Goal: Find contact information: Find contact information

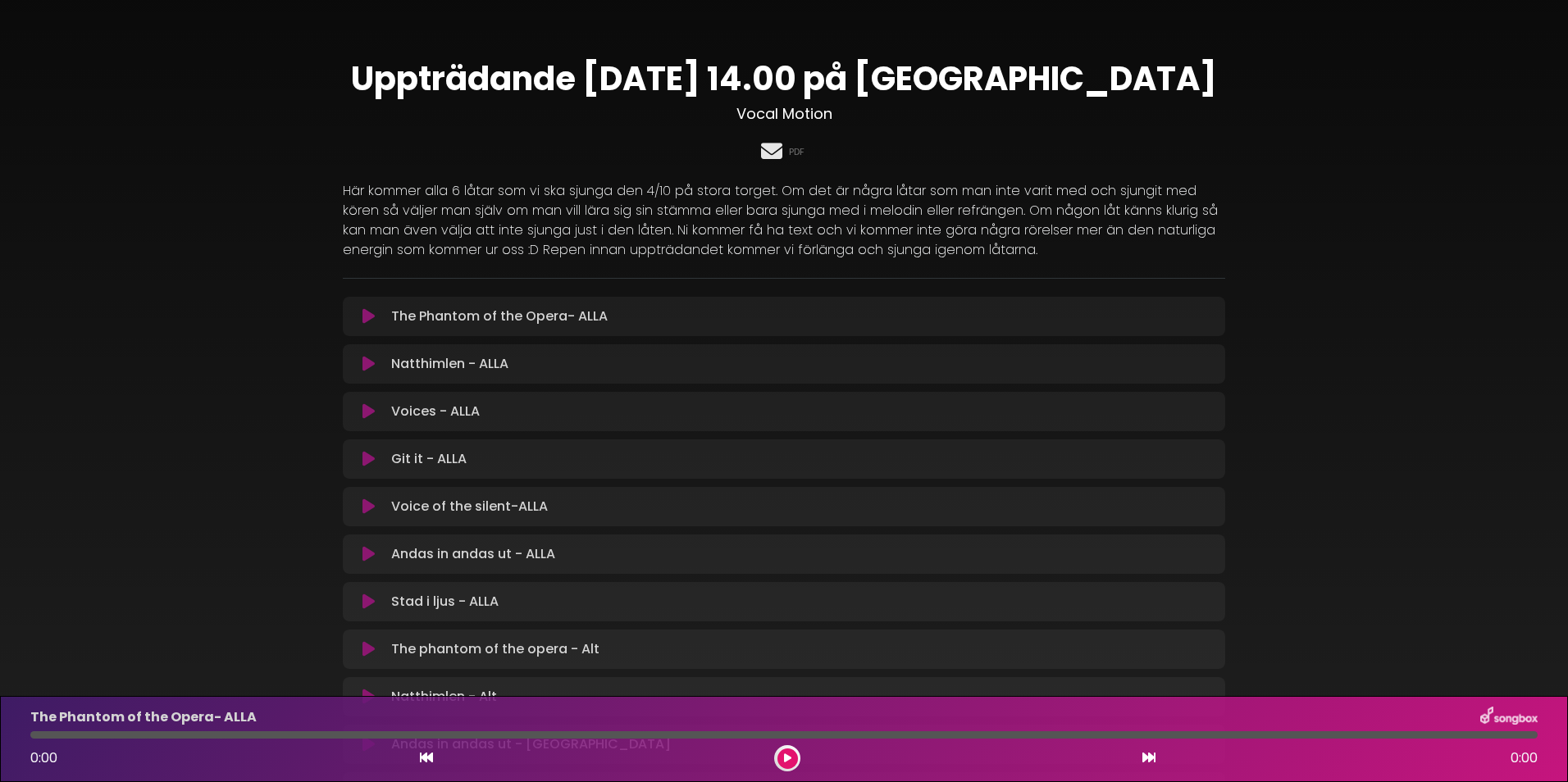
click at [772, 143] on icon at bounding box center [771, 151] width 28 height 21
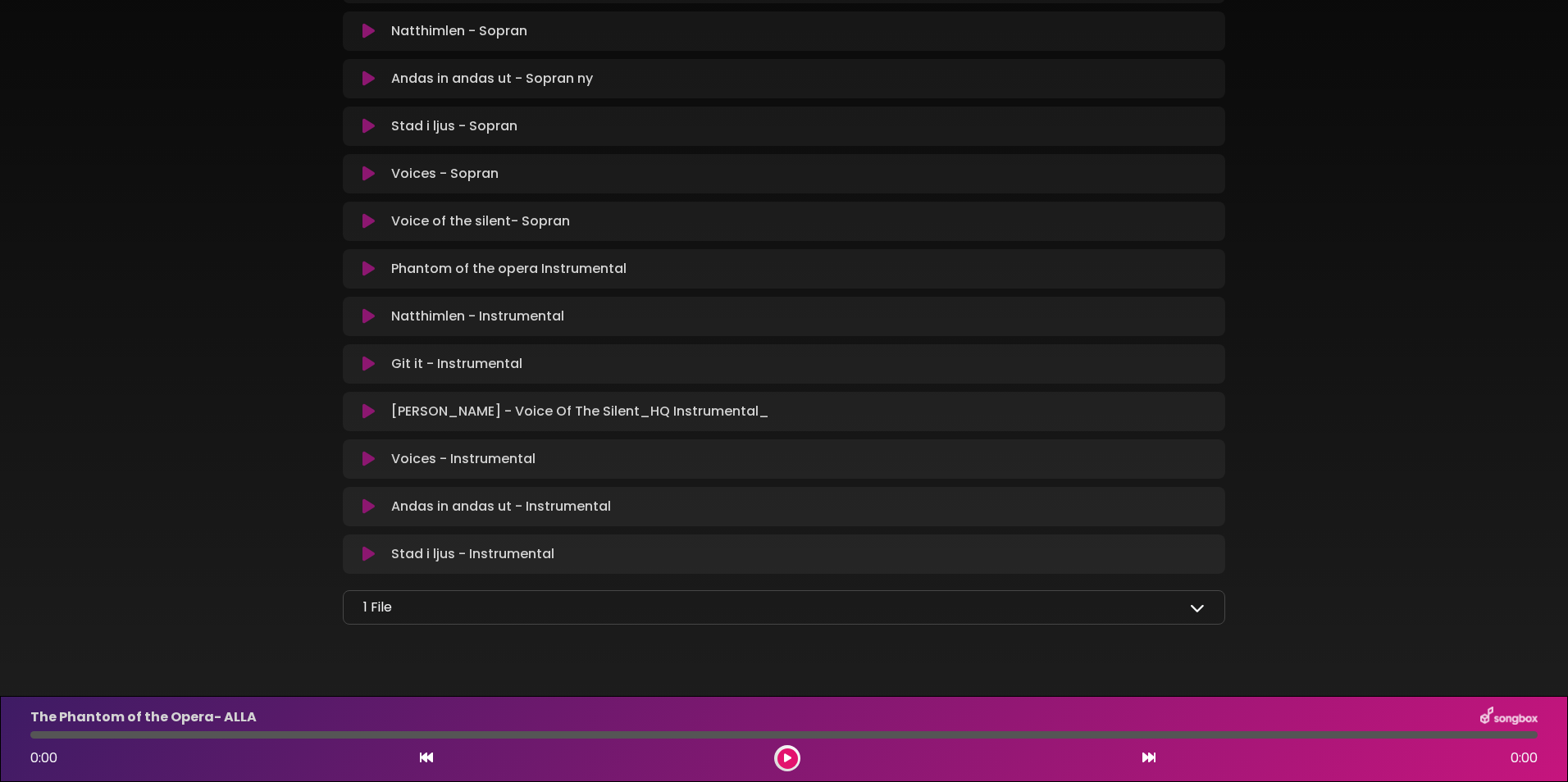
scroll to position [1394, 0]
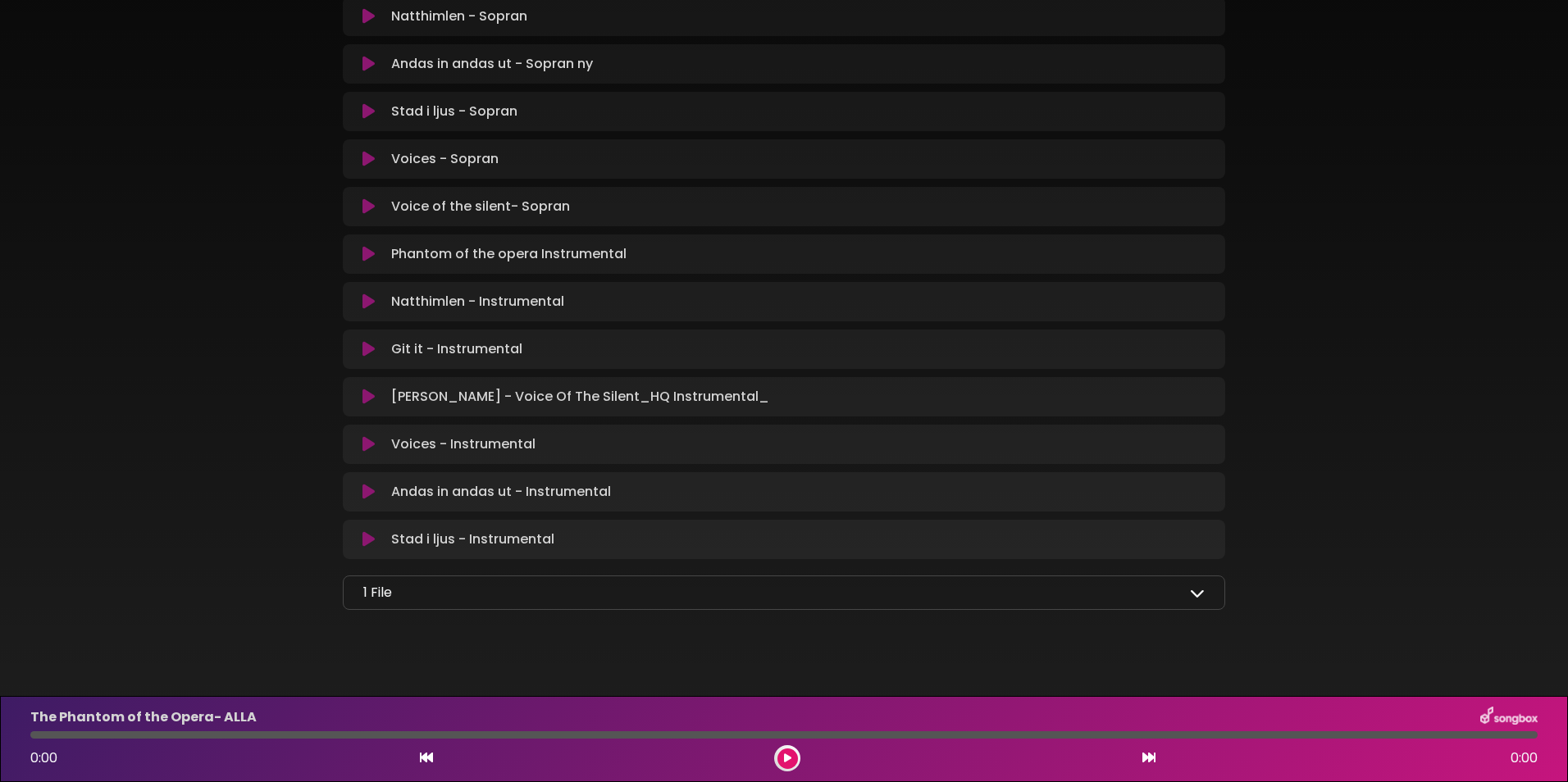
click at [1197, 591] on icon at bounding box center [1197, 592] width 15 height 15
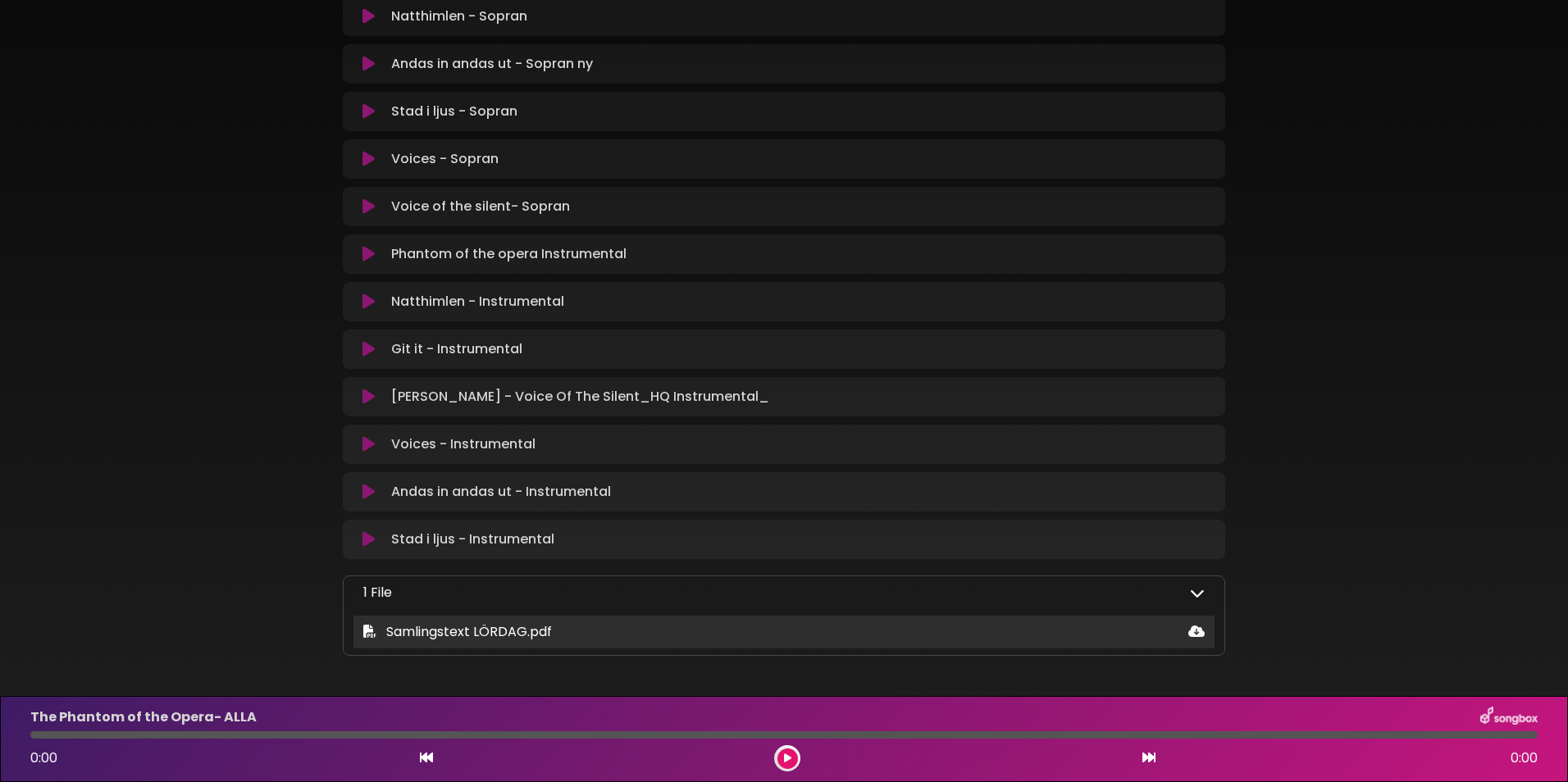
click at [1198, 632] on icon at bounding box center [1196, 631] width 16 height 13
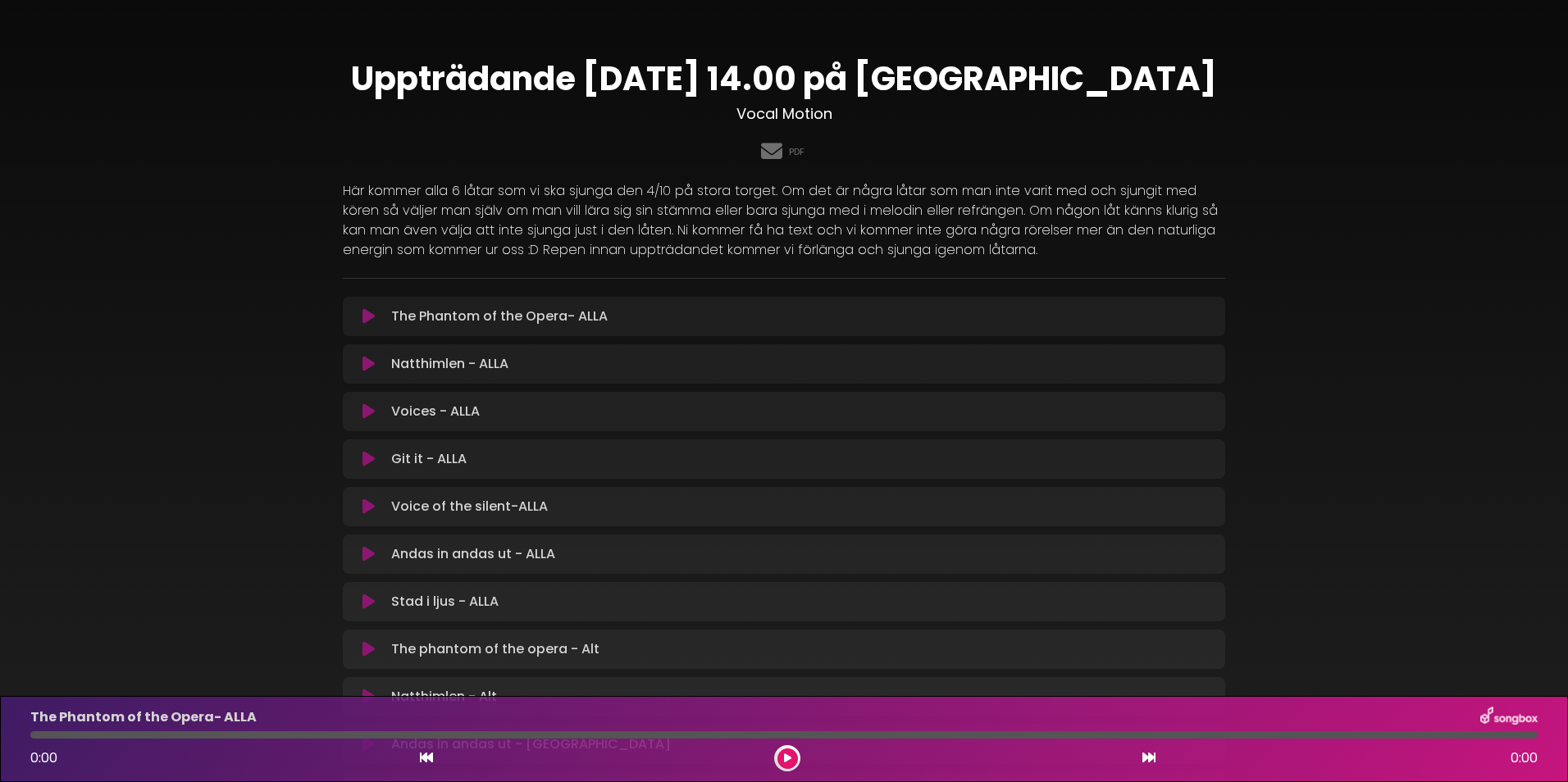
scroll to position [82, 0]
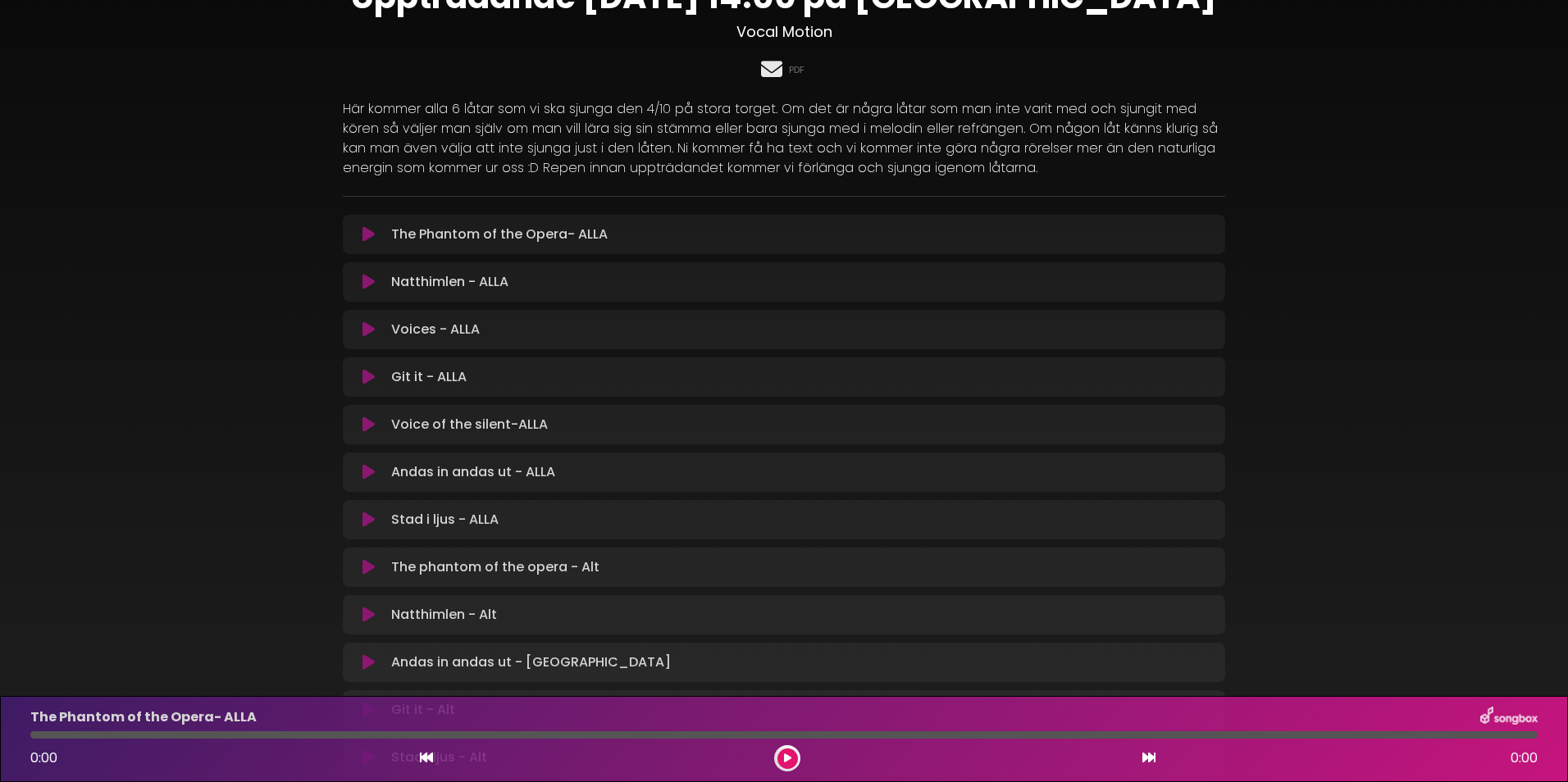
click at [772, 73] on icon at bounding box center [771, 69] width 28 height 21
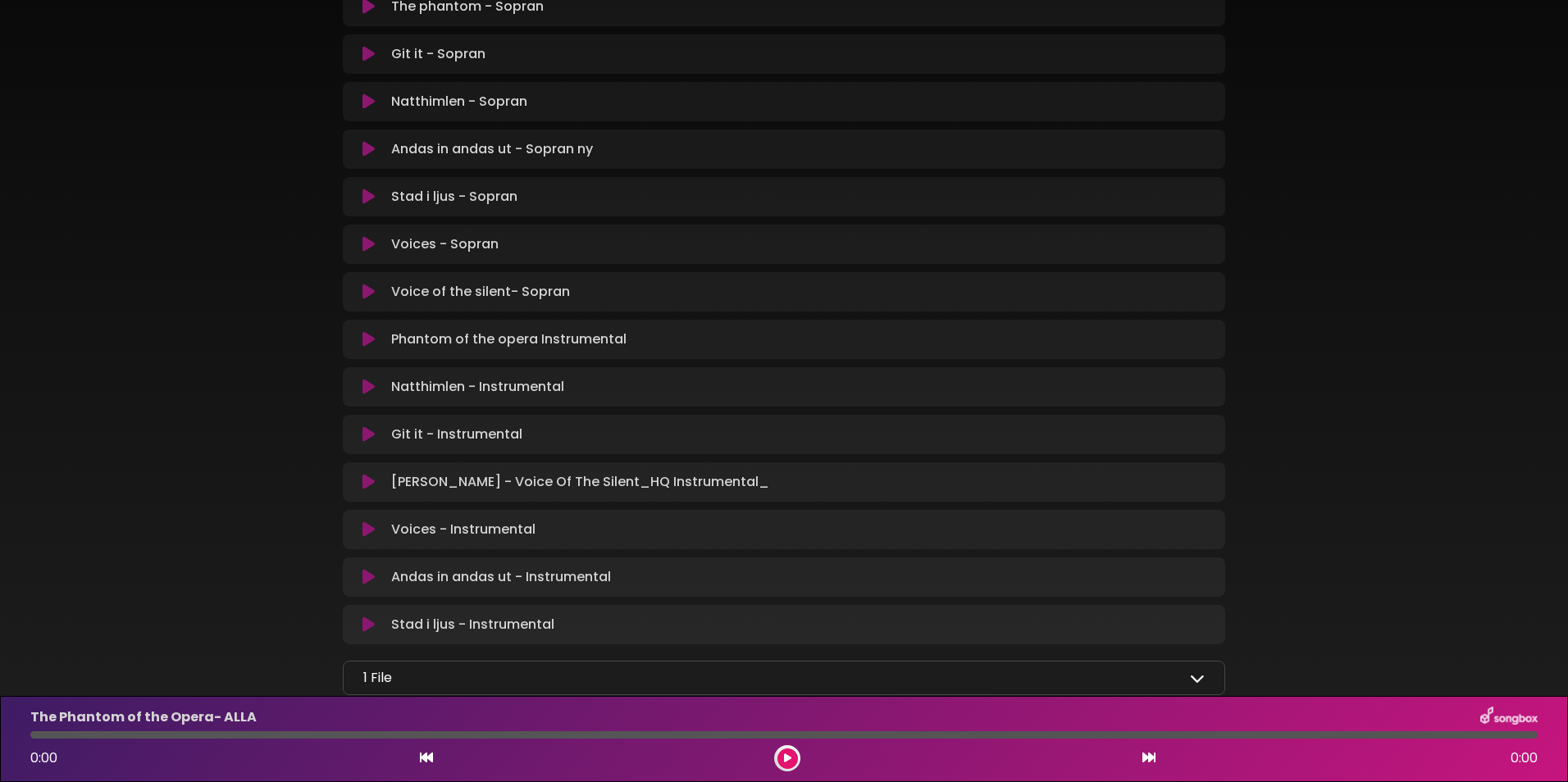
scroll to position [1394, 0]
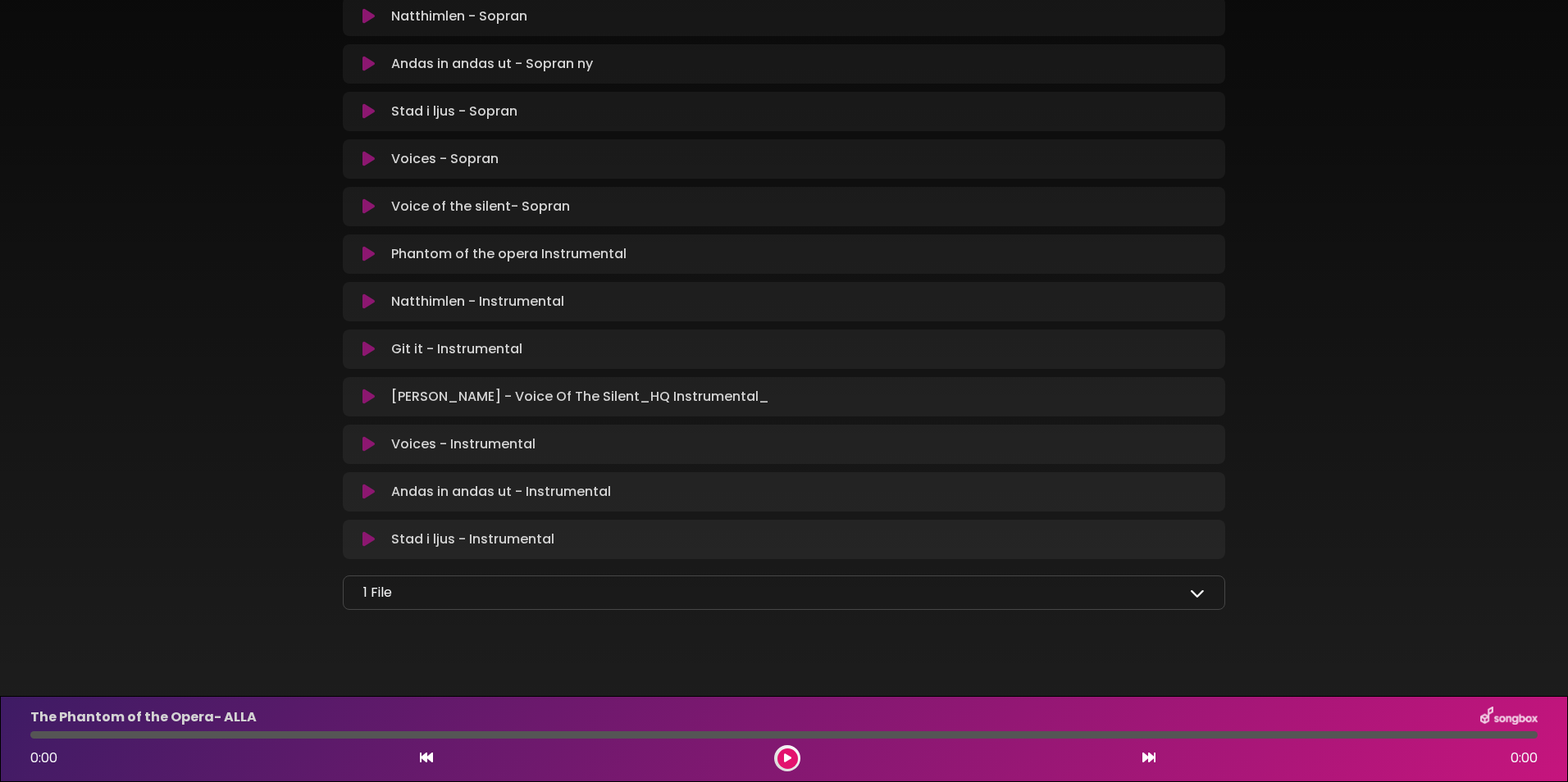
click at [1197, 593] on icon at bounding box center [1197, 592] width 15 height 15
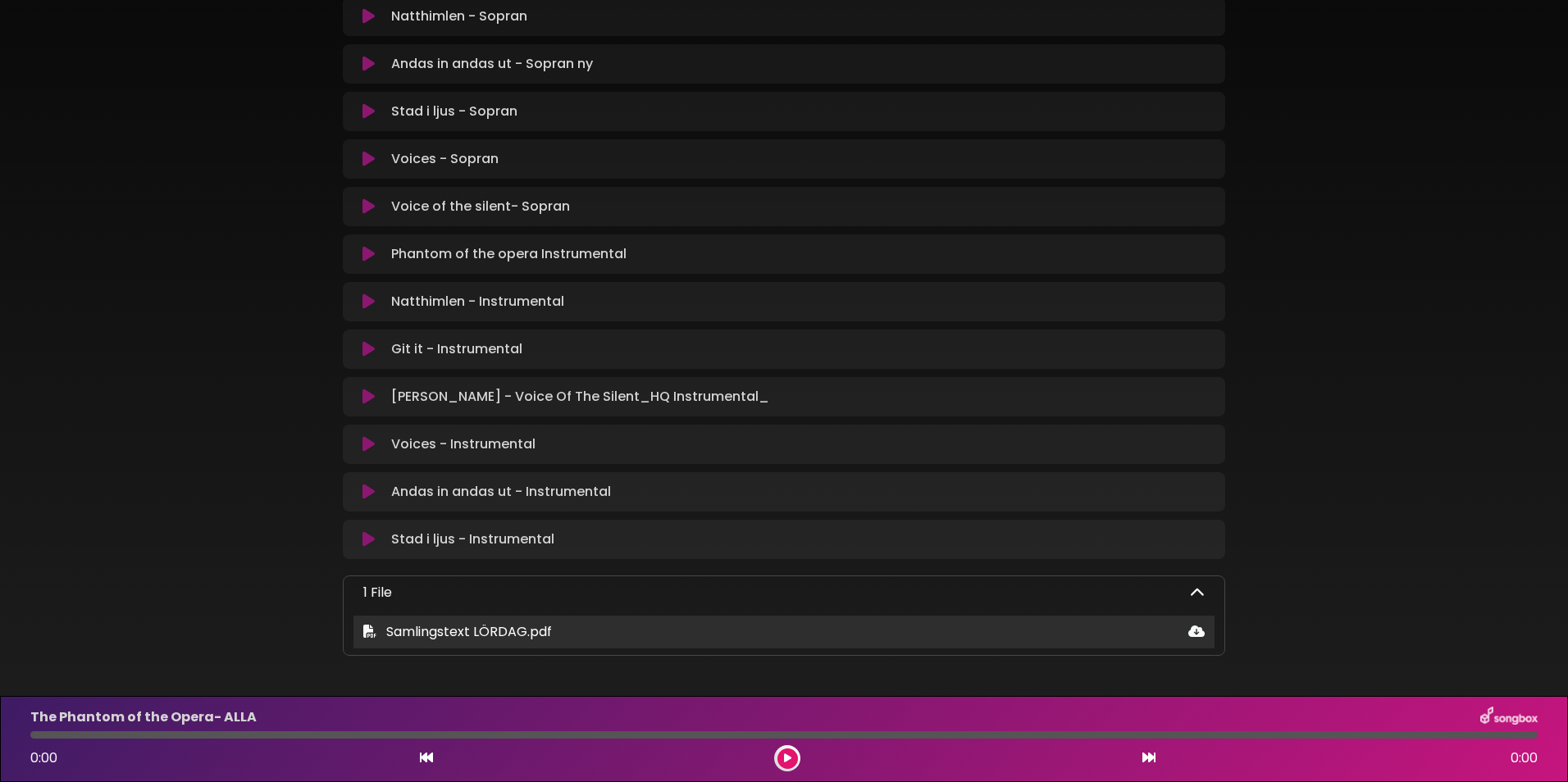
click at [1193, 631] on icon at bounding box center [1196, 631] width 16 height 13
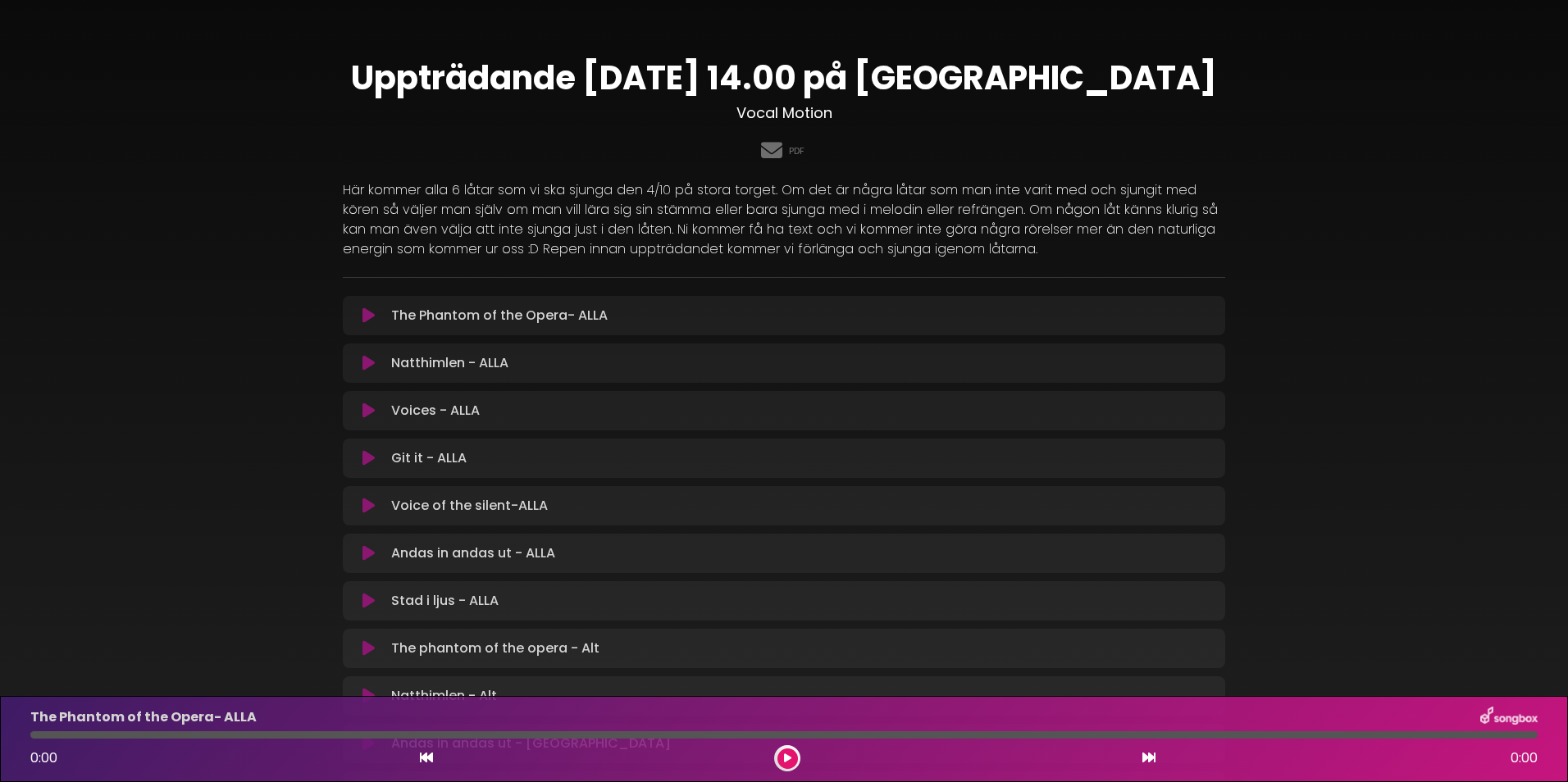
scroll to position [0, 0]
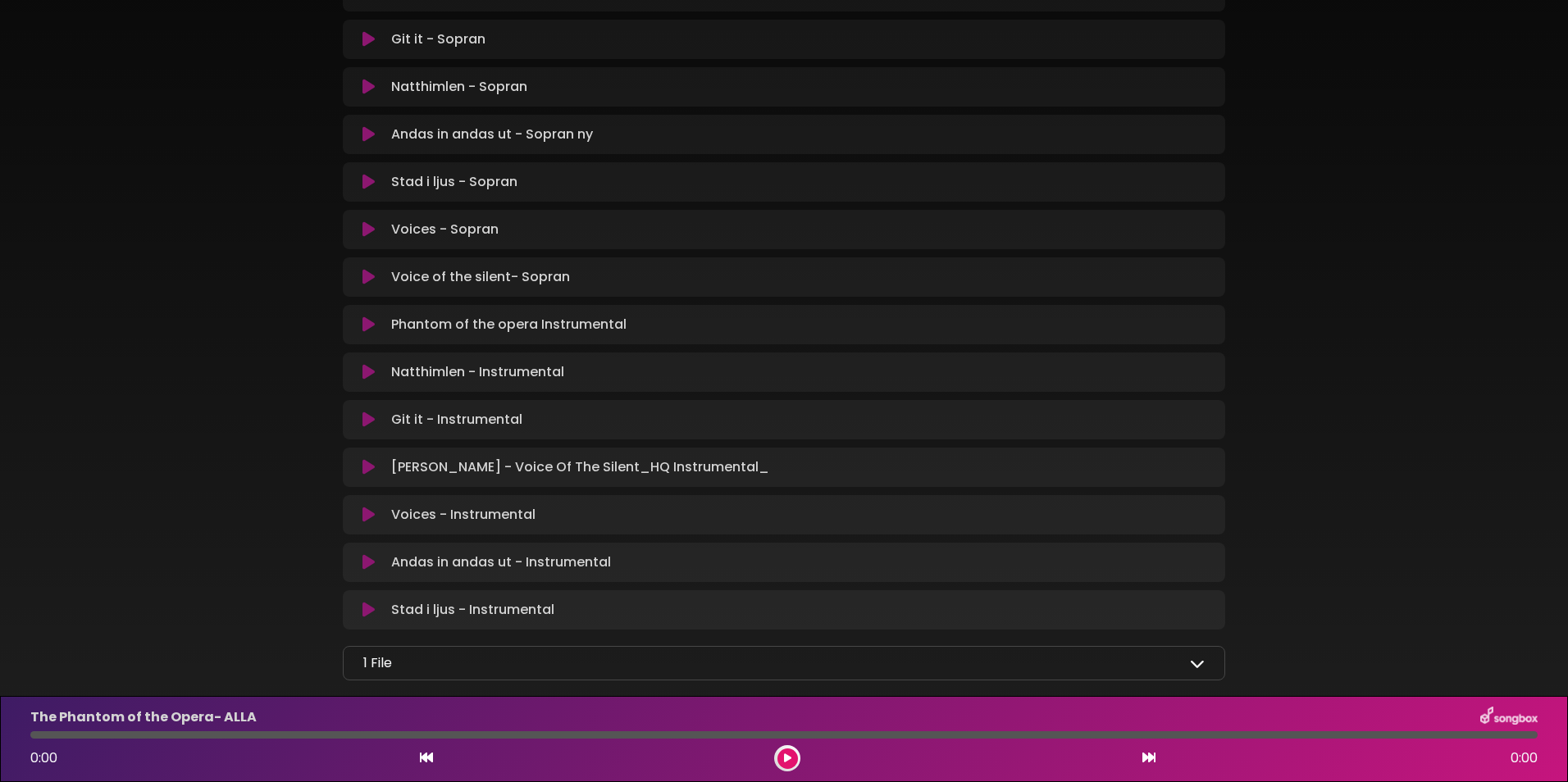
scroll to position [1413, 0]
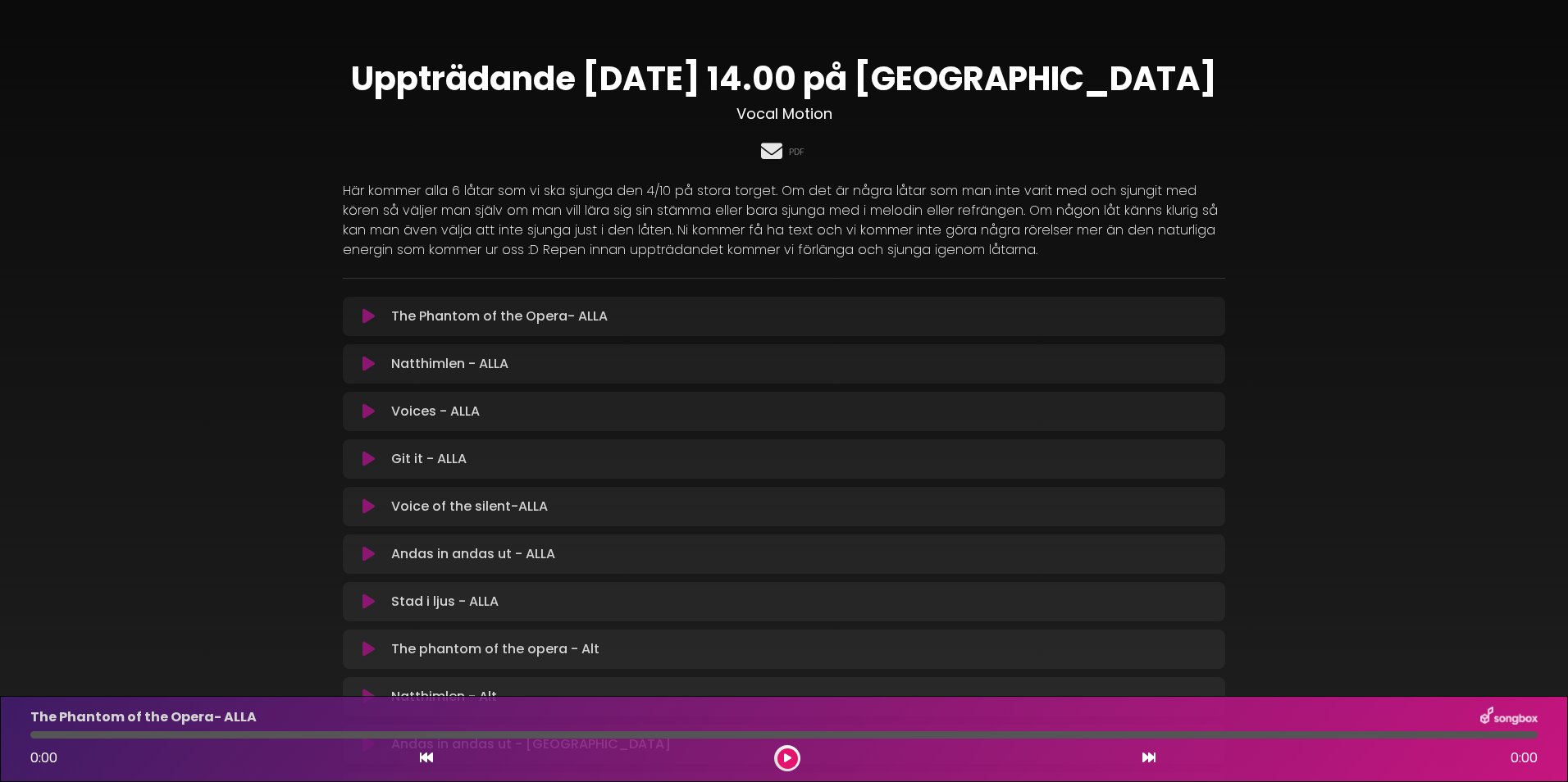
click at [760, 142] on icon at bounding box center [771, 151] width 28 height 21
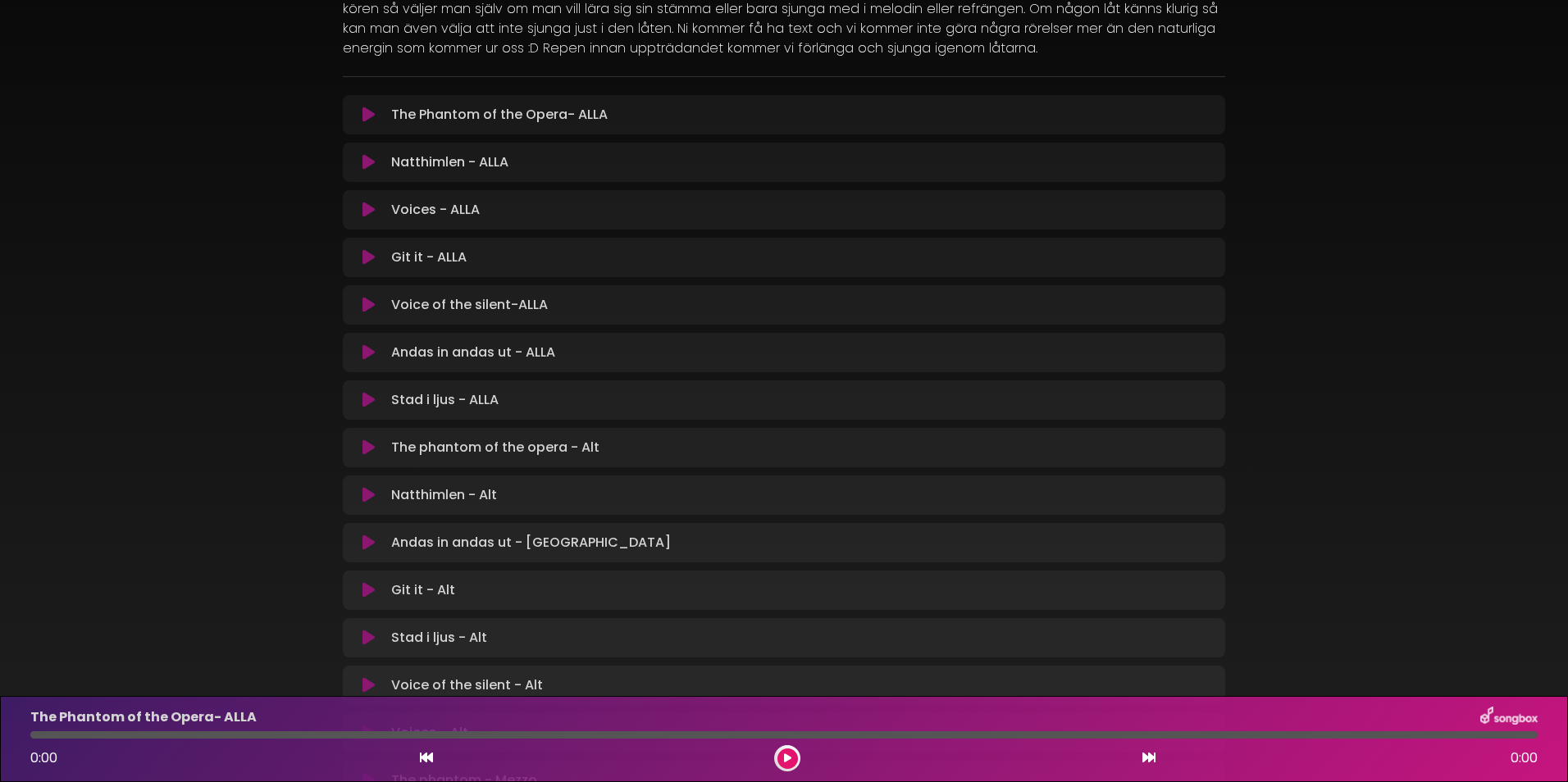
scroll to position [328, 0]
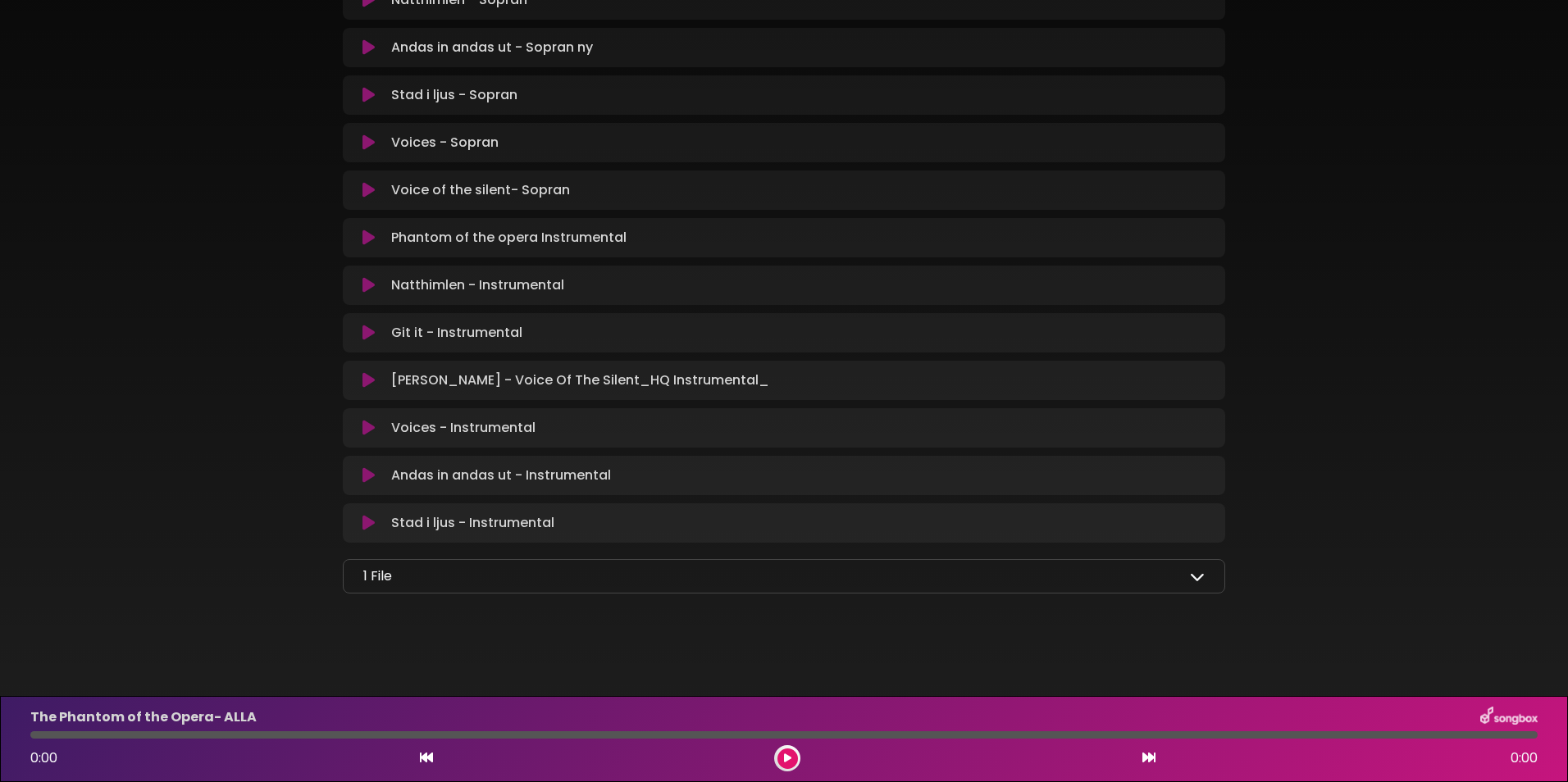
scroll to position [1413, 0]
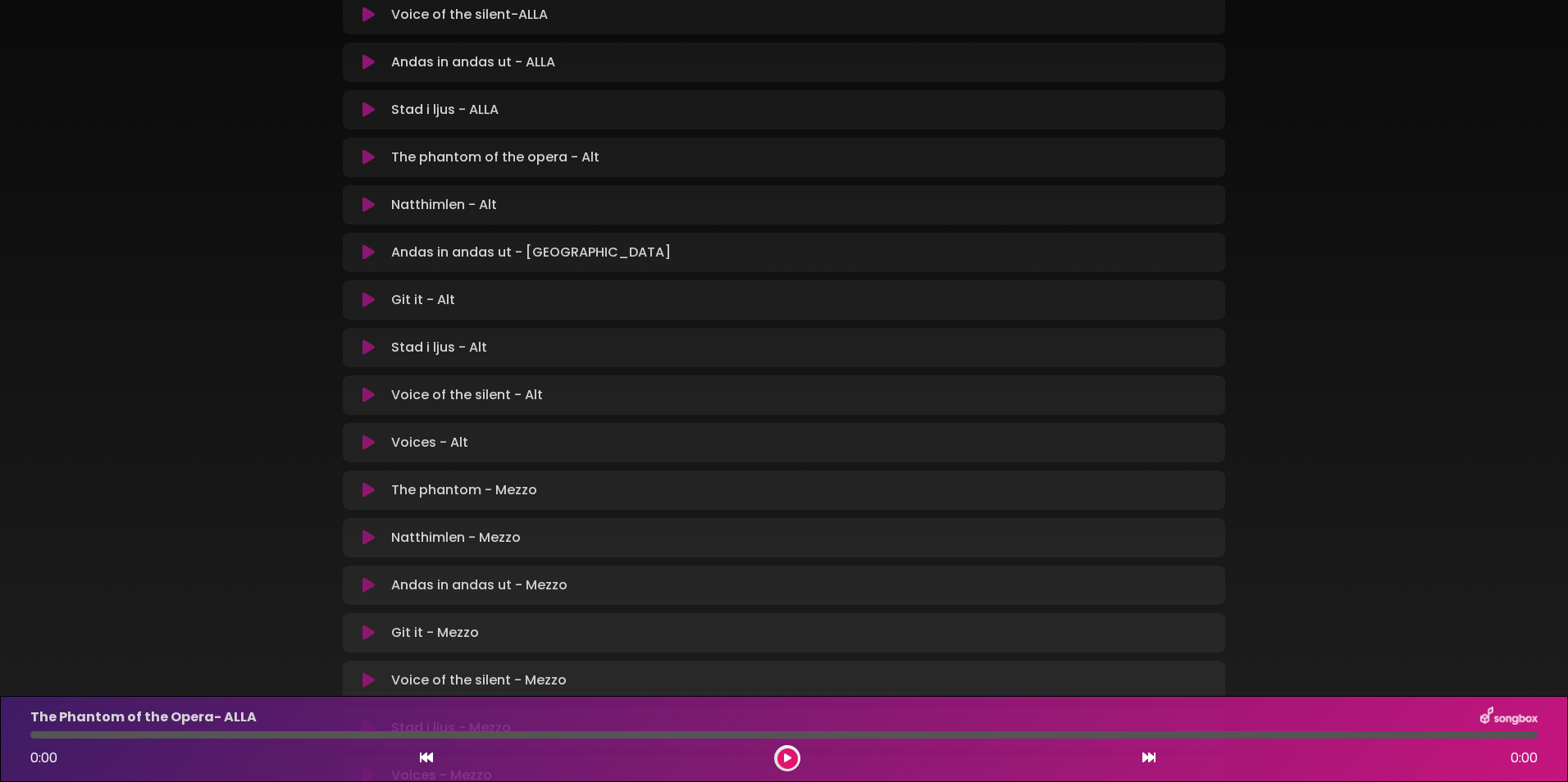
scroll to position [82, 0]
